Goal: Task Accomplishment & Management: Use online tool/utility

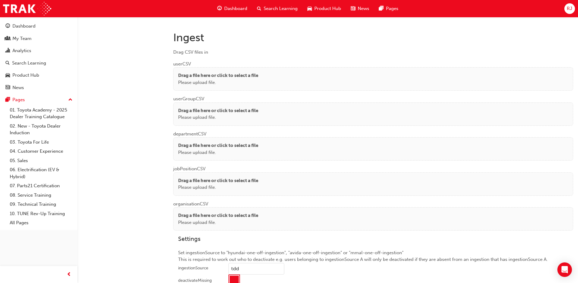
scroll to position [444, 0]
click at [225, 80] on p "Please upload file." at bounding box center [218, 82] width 80 height 7
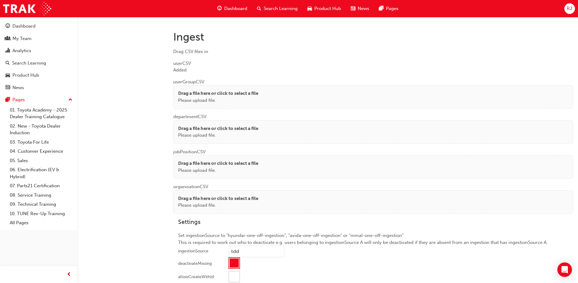
click at [203, 94] on p "Drag a file here or click to select a file" at bounding box center [218, 93] width 80 height 7
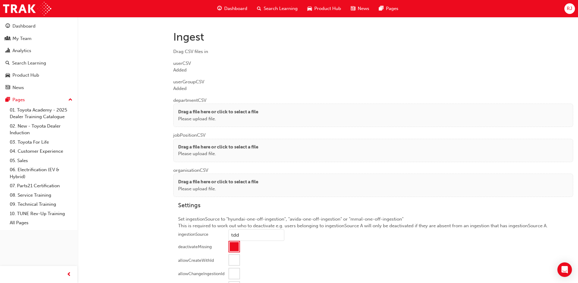
click at [212, 116] on p "Please upload file." at bounding box center [218, 119] width 80 height 7
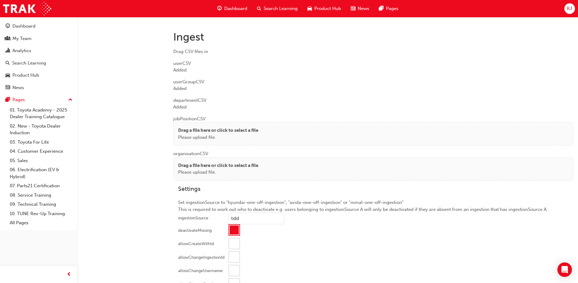
click at [183, 135] on p "Please upload file." at bounding box center [218, 137] width 80 height 7
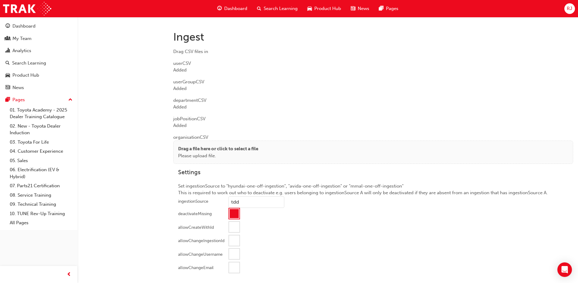
drag, startPoint x: 184, startPoint y: 147, endPoint x: 188, endPoint y: 132, distance: 16.1
click at [185, 147] on p "Drag a file here or click to select a file" at bounding box center [218, 149] width 80 height 7
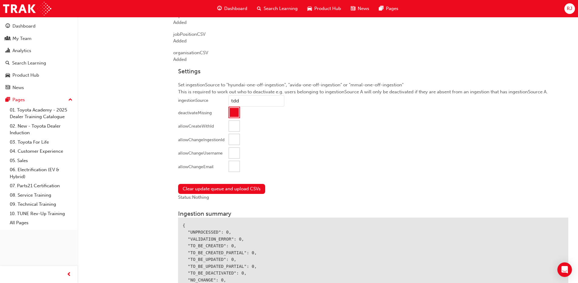
scroll to position [626, 0]
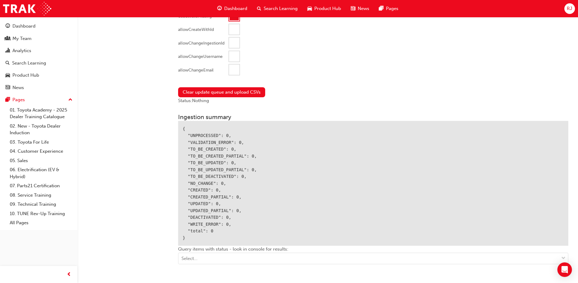
drag, startPoint x: 236, startPoint y: 67, endPoint x: 231, endPoint y: 76, distance: 10.2
click at [236, 67] on div at bounding box center [234, 70] width 10 height 10
click at [216, 90] on button "Clear update queue and upload CSVs" at bounding box center [221, 92] width 87 height 10
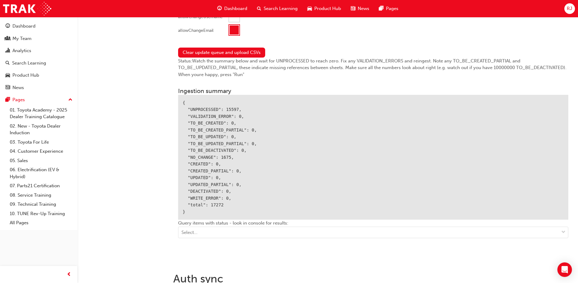
scroll to position [707, 0]
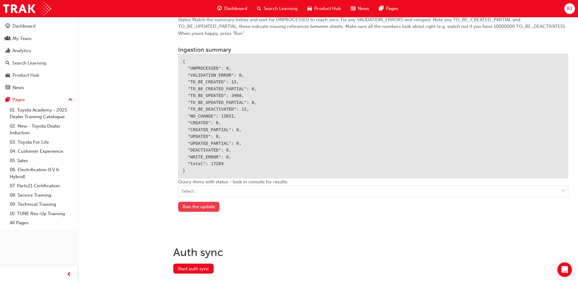
click at [208, 206] on button "Run the update" at bounding box center [198, 207] width 41 height 10
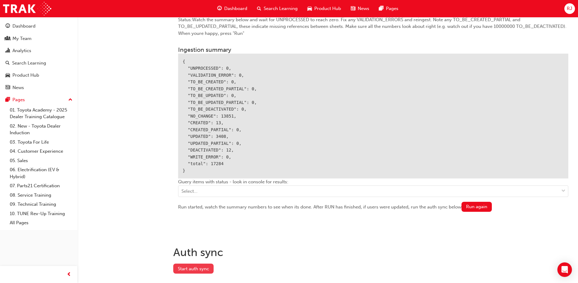
click at [203, 272] on button "Start auth sync" at bounding box center [193, 269] width 40 height 10
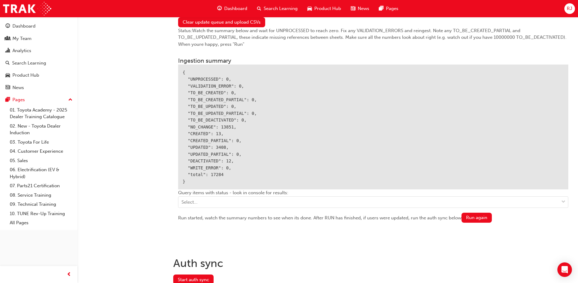
scroll to position [728, 0]
